Goal: Register for event/course

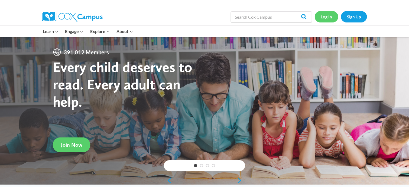
click at [324, 16] on link "Log In" at bounding box center [327, 16] width 24 height 11
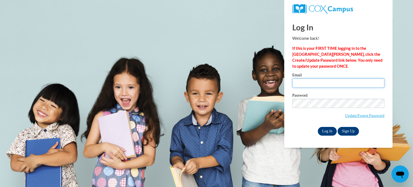
type input "borueri@sdmfschools.org"
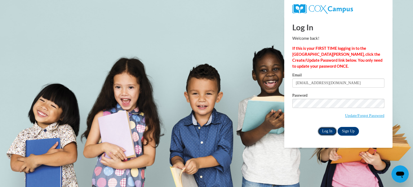
click at [327, 134] on input "Log In" at bounding box center [327, 131] width 19 height 9
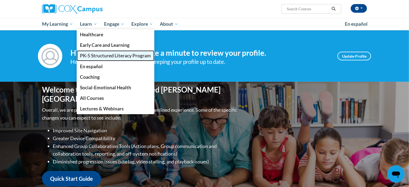
click at [91, 51] on link "PK-5 Structured Literacy Program" at bounding box center [116, 55] width 78 height 11
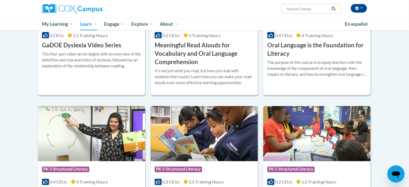
scroll to position [461, 0]
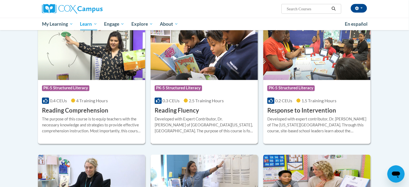
click at [221, 67] on img at bounding box center [204, 52] width 107 height 55
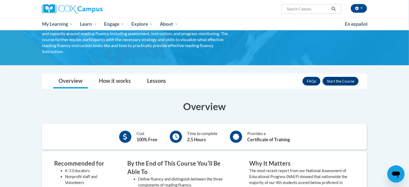
scroll to position [81, 0]
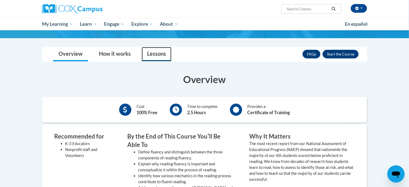
click at [154, 49] on link "Lessons" at bounding box center [157, 54] width 30 height 14
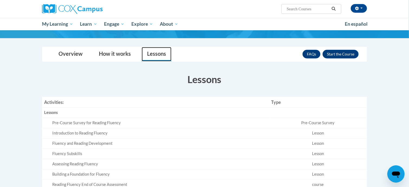
scroll to position [54, 0]
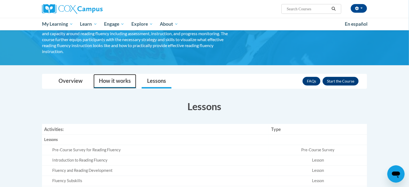
click at [114, 82] on link "How it works" at bounding box center [114, 81] width 43 height 14
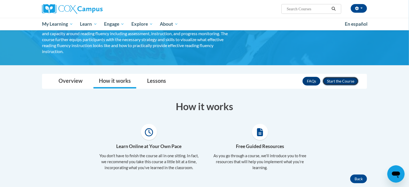
click at [342, 77] on button "Enroll" at bounding box center [341, 81] width 36 height 9
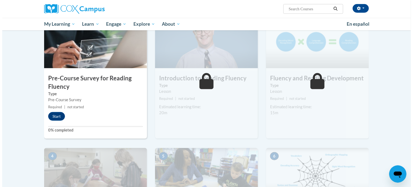
scroll to position [108, 0]
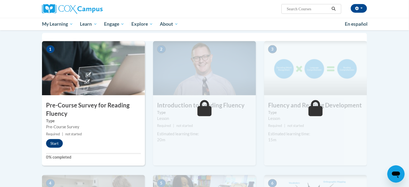
click at [104, 92] on img at bounding box center [93, 68] width 103 height 54
click at [48, 144] on button "Start" at bounding box center [54, 143] width 17 height 9
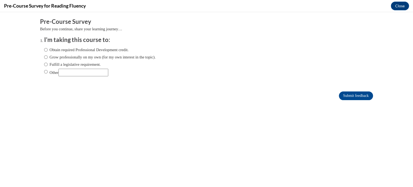
scroll to position [0, 0]
click at [56, 64] on label "Fulfill a legislative requirement." at bounding box center [72, 64] width 57 height 6
click at [48, 64] on input "Fulfill a legislative requirement." at bounding box center [46, 64] width 4 height 6
radio input "true"
click at [362, 94] on input "Submit feedback" at bounding box center [356, 96] width 34 height 9
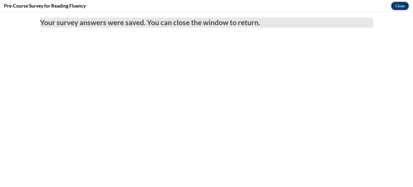
click at [398, 8] on button "Close" at bounding box center [400, 6] width 18 height 9
